Goal: Task Accomplishment & Management: Use online tool/utility

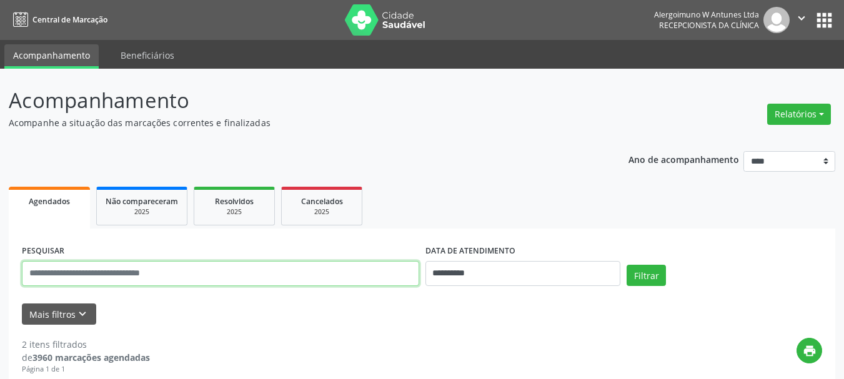
click at [235, 269] on input "text" at bounding box center [220, 273] width 397 height 25
click at [794, 112] on button "Relatórios" at bounding box center [799, 114] width 64 height 21
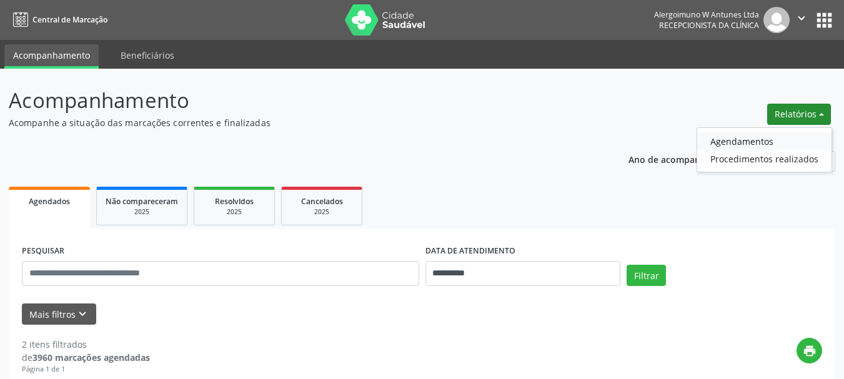
click at [775, 138] on link "Agendamentos" at bounding box center [764, 140] width 134 height 17
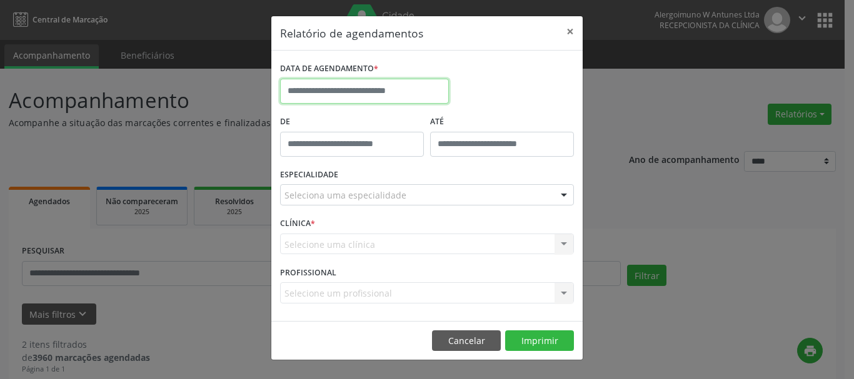
click at [339, 90] on input "text" at bounding box center [364, 91] width 169 height 25
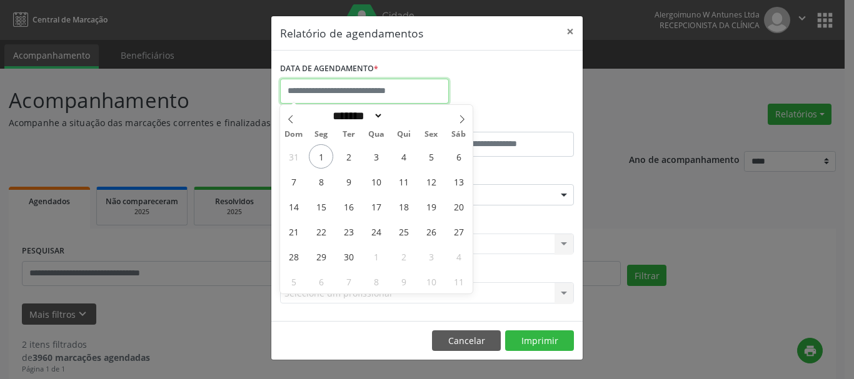
click at [341, 89] on input "text" at bounding box center [364, 91] width 169 height 25
click at [465, 118] on icon at bounding box center [461, 119] width 9 height 9
select select "*"
click at [431, 156] on span "3" at bounding box center [431, 156] width 24 height 24
type input "**********"
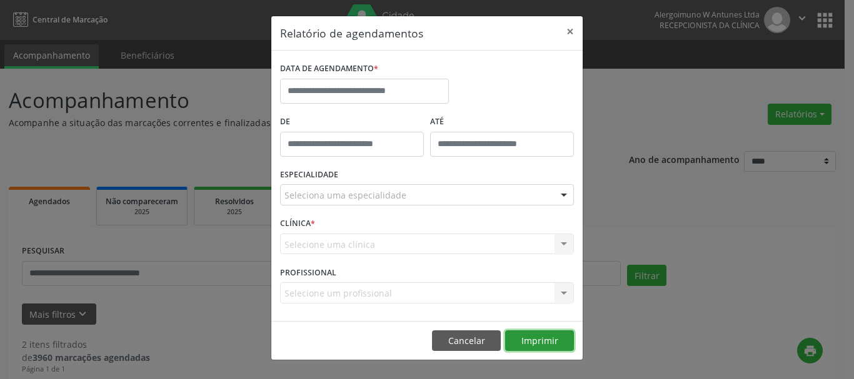
click at [534, 340] on button "Imprimir" at bounding box center [539, 341] width 69 height 21
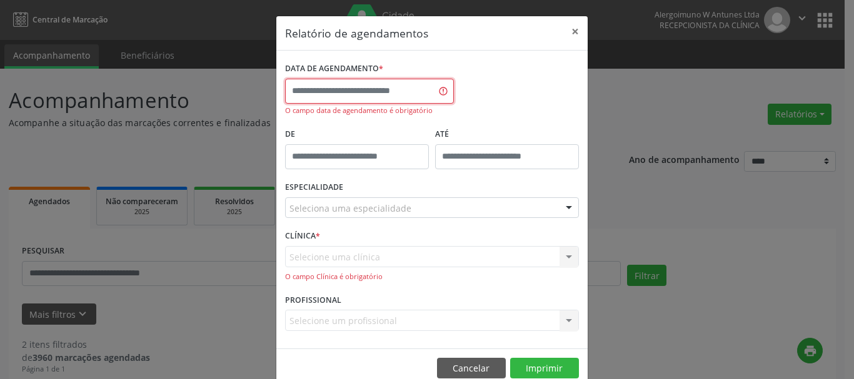
click at [416, 79] on input "text" at bounding box center [369, 91] width 169 height 25
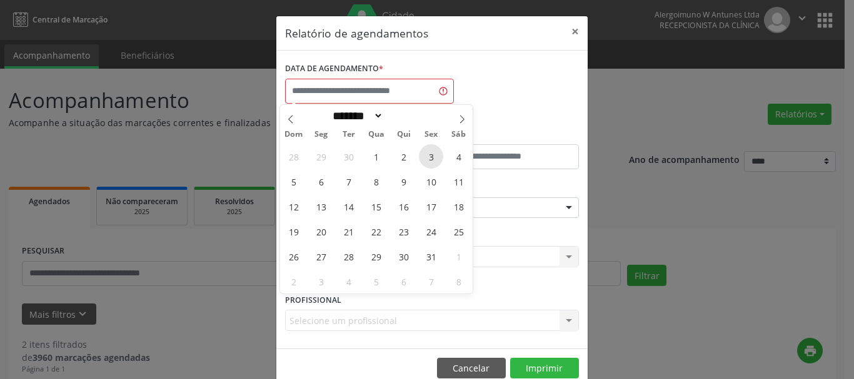
click at [433, 156] on span "3" at bounding box center [431, 156] width 24 height 24
type input "**********"
click at [424, 152] on span "3" at bounding box center [431, 156] width 24 height 24
select select "*"
click at [367, 93] on input "**********" at bounding box center [369, 91] width 169 height 25
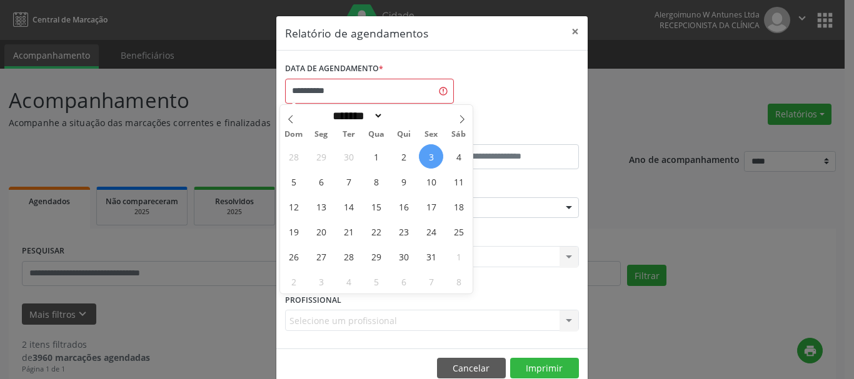
click at [431, 157] on span "3" at bounding box center [431, 156] width 24 height 24
type input "**********"
select select "*"
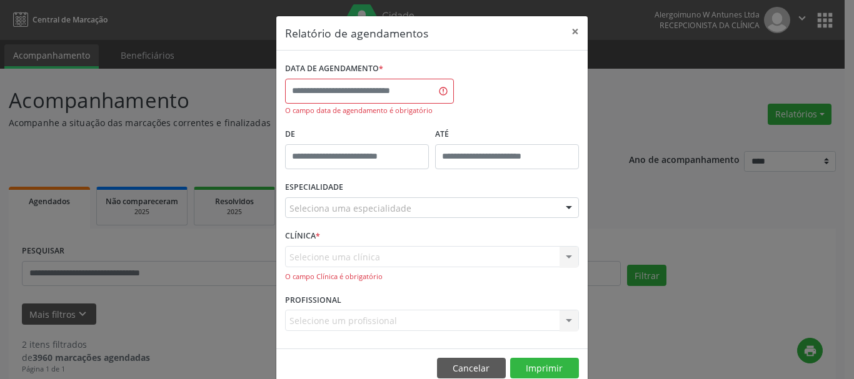
click at [510, 112] on div "DATA DE AGENDAMENTO * O campo data de agendamento é obrigatório" at bounding box center [432, 92] width 300 height 66
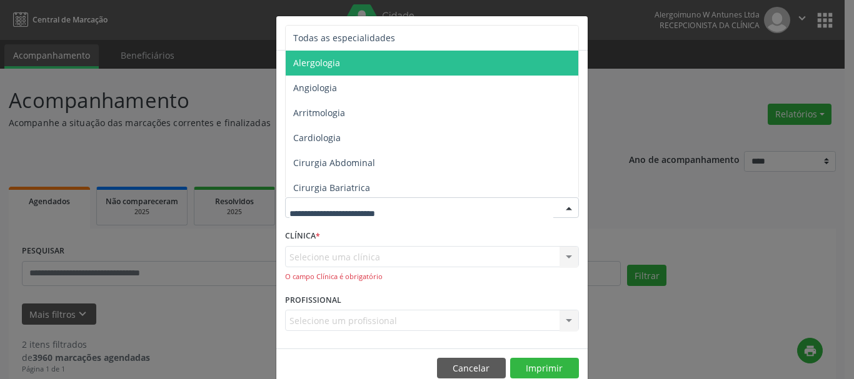
click at [308, 56] on span "Alergologia" at bounding box center [433, 63] width 294 height 25
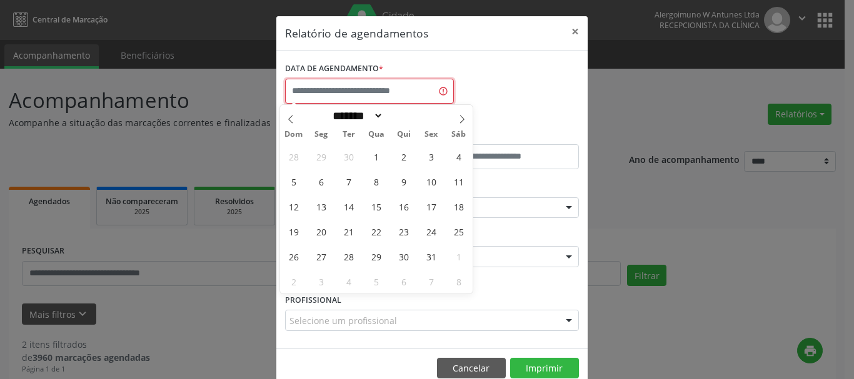
click at [355, 91] on input "text" at bounding box center [369, 91] width 169 height 25
click at [429, 157] on span "3" at bounding box center [431, 156] width 24 height 24
type input "**********"
click at [426, 153] on span "3" at bounding box center [431, 156] width 24 height 24
select select "*"
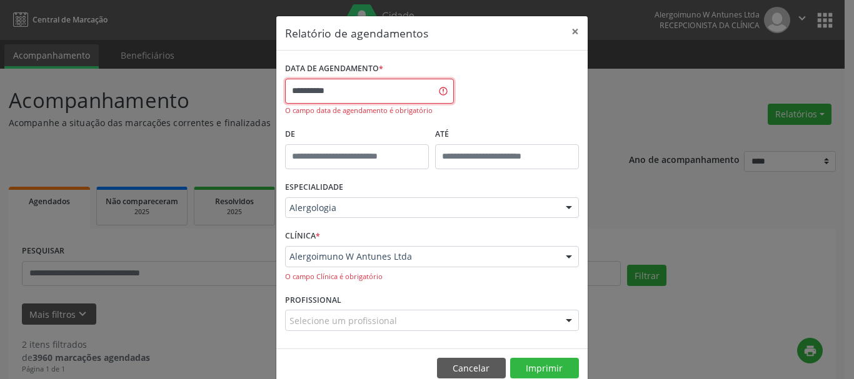
click at [332, 79] on input "**********" at bounding box center [369, 91] width 169 height 25
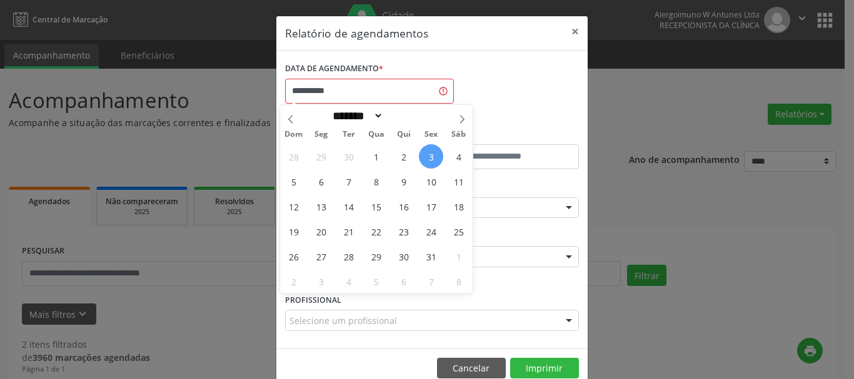
click at [432, 152] on span "3" at bounding box center [431, 156] width 24 height 24
type input "**********"
click at [504, 61] on div "DATA DE AGENDAMENTO * O campo data de agendamento é obrigatório" at bounding box center [432, 92] width 300 height 66
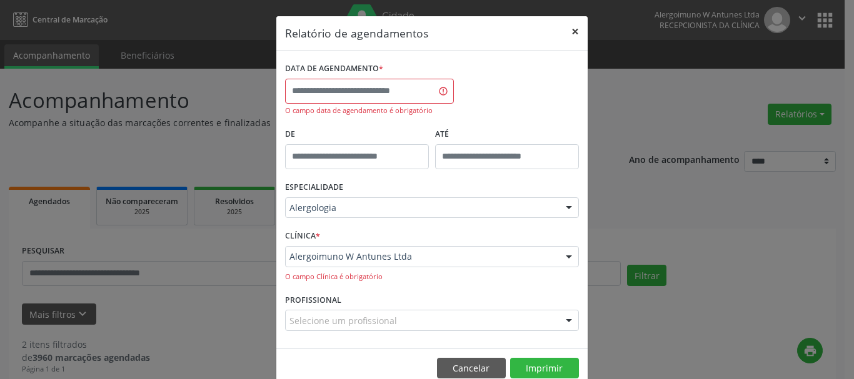
click at [567, 28] on button "×" at bounding box center [574, 31] width 25 height 31
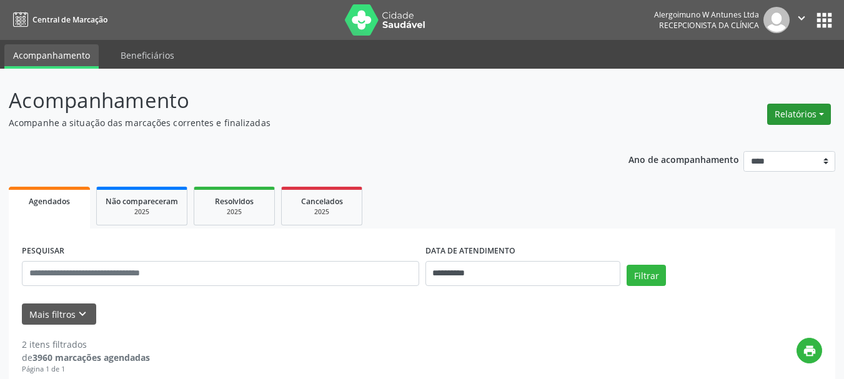
click at [802, 114] on button "Relatórios" at bounding box center [799, 114] width 64 height 21
click at [747, 139] on link "Agendamentos" at bounding box center [764, 140] width 134 height 17
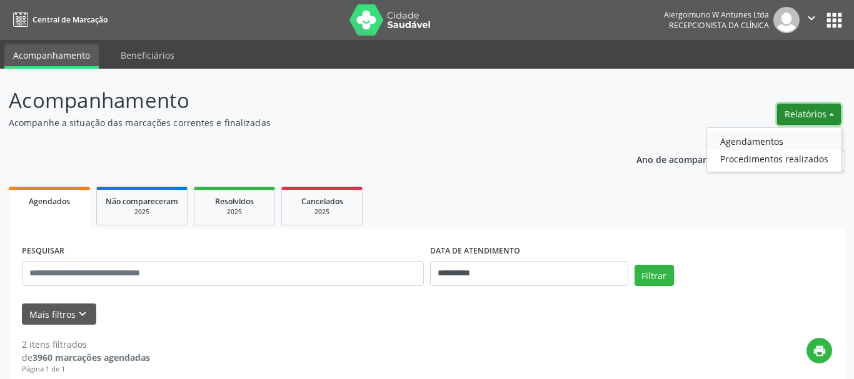
select select "*"
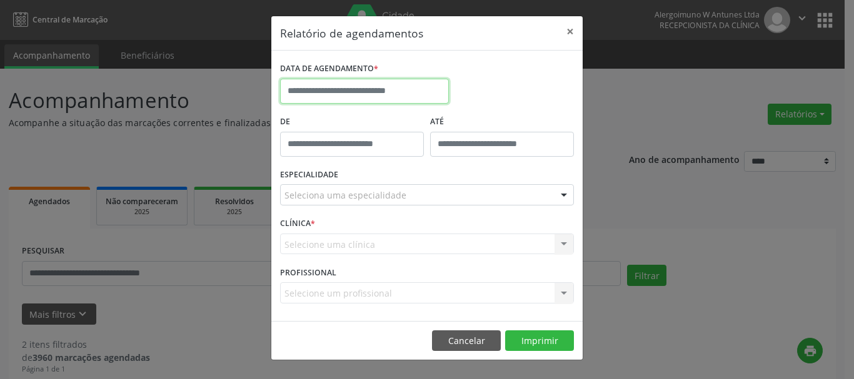
click at [351, 92] on input "text" at bounding box center [364, 91] width 169 height 25
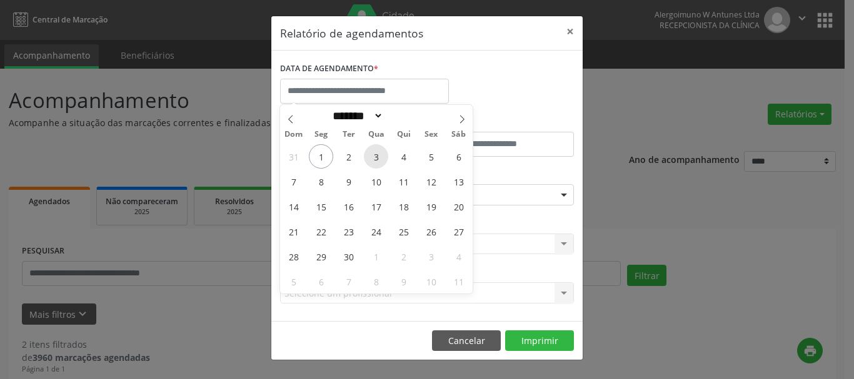
click at [378, 157] on span "3" at bounding box center [376, 156] width 24 height 24
type input "**********"
click at [463, 117] on icon at bounding box center [461, 119] width 9 height 9
select select "*"
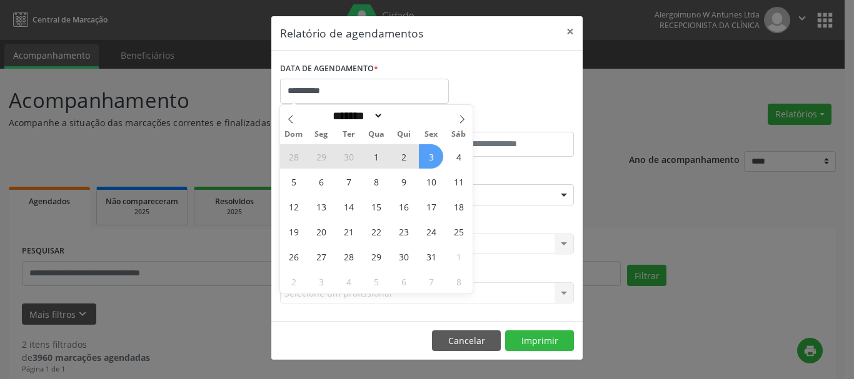
click at [432, 157] on span "3" at bounding box center [431, 156] width 24 height 24
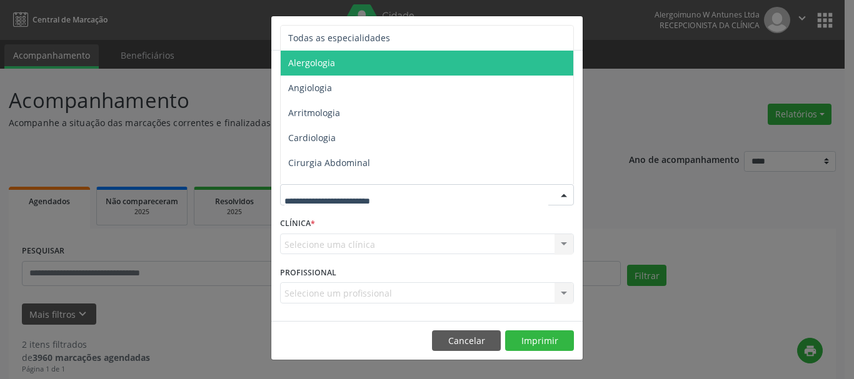
click at [335, 67] on span "Alergologia" at bounding box center [428, 63] width 294 height 25
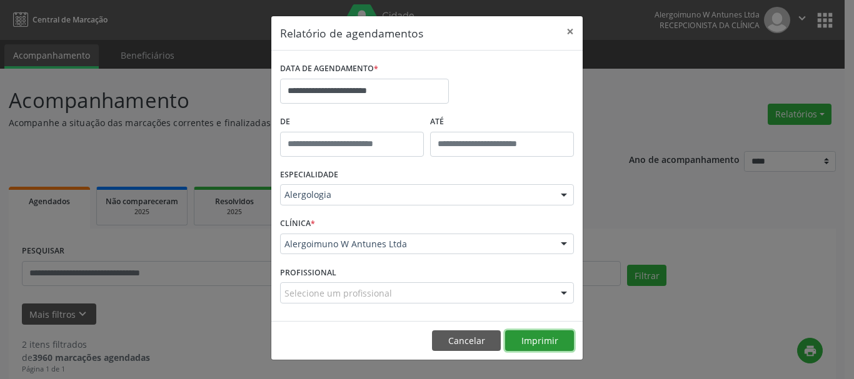
click at [535, 342] on button "Imprimir" at bounding box center [539, 341] width 69 height 21
click at [565, 33] on button "×" at bounding box center [569, 31] width 25 height 31
